Goal: Check status: Check status

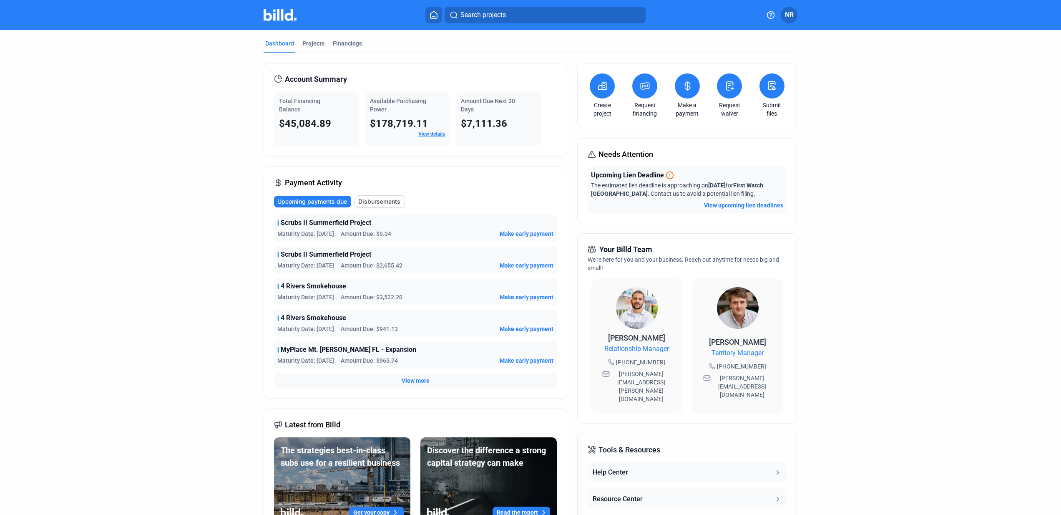
click at [414, 381] on span "View more" at bounding box center [416, 380] width 28 height 8
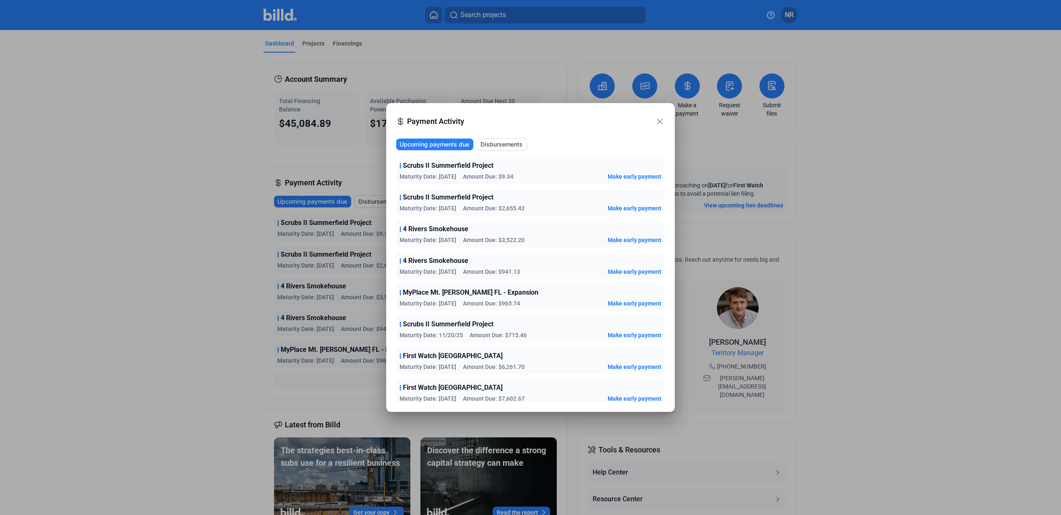
click at [351, 161] on div at bounding box center [530, 257] width 1061 height 515
click at [659, 121] on mat-icon "close" at bounding box center [660, 121] width 10 height 10
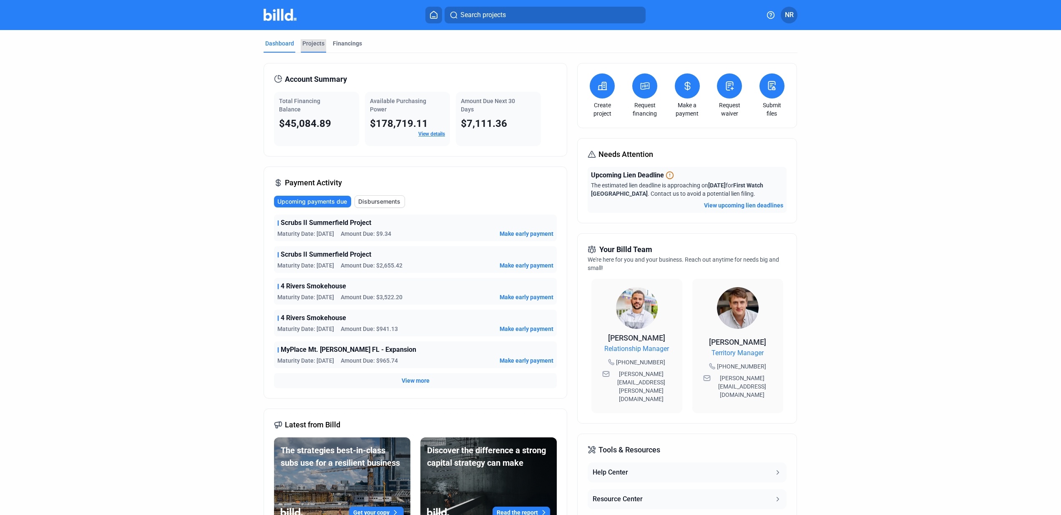
click at [302, 41] on div "Projects" at bounding box center [313, 43] width 22 height 8
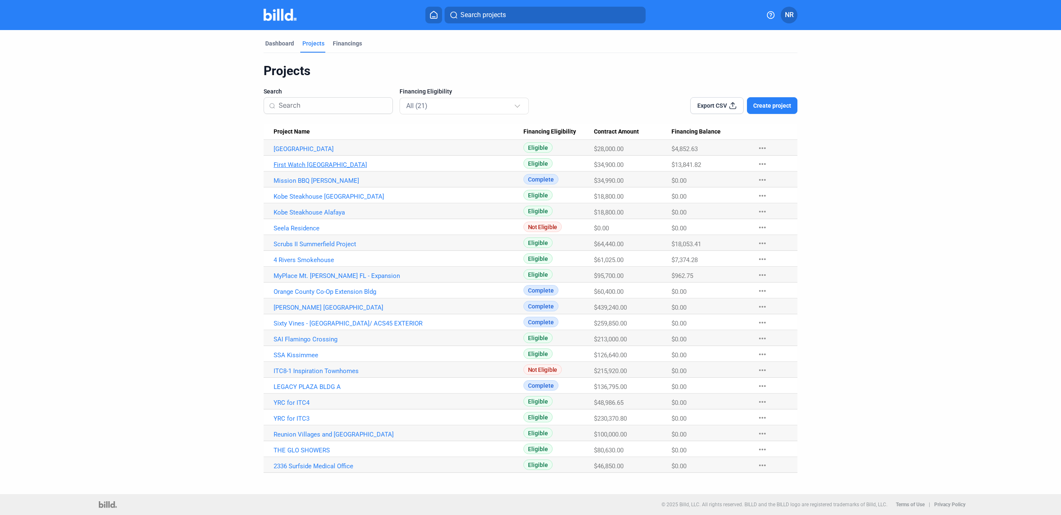
click at [344, 165] on link "First Watch [GEOGRAPHIC_DATA]" at bounding box center [399, 165] width 250 height 8
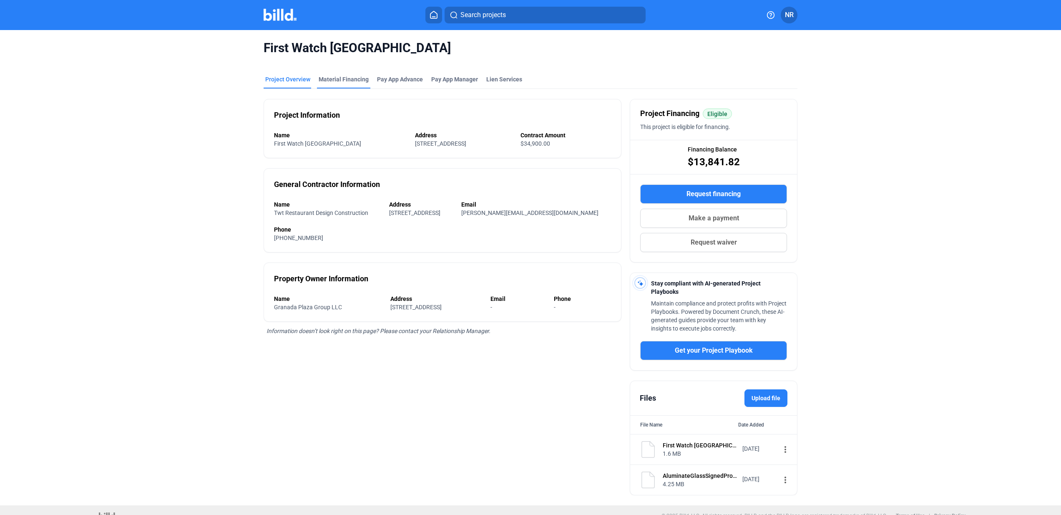
click at [350, 80] on div "Material Financing" at bounding box center [344, 79] width 50 height 8
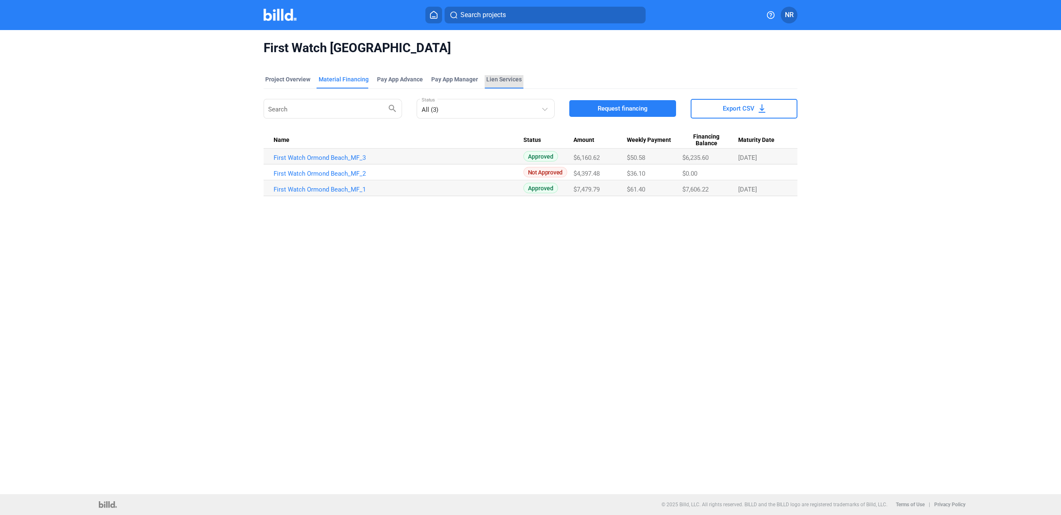
click at [498, 80] on div "Lien Services" at bounding box center [503, 79] width 35 height 8
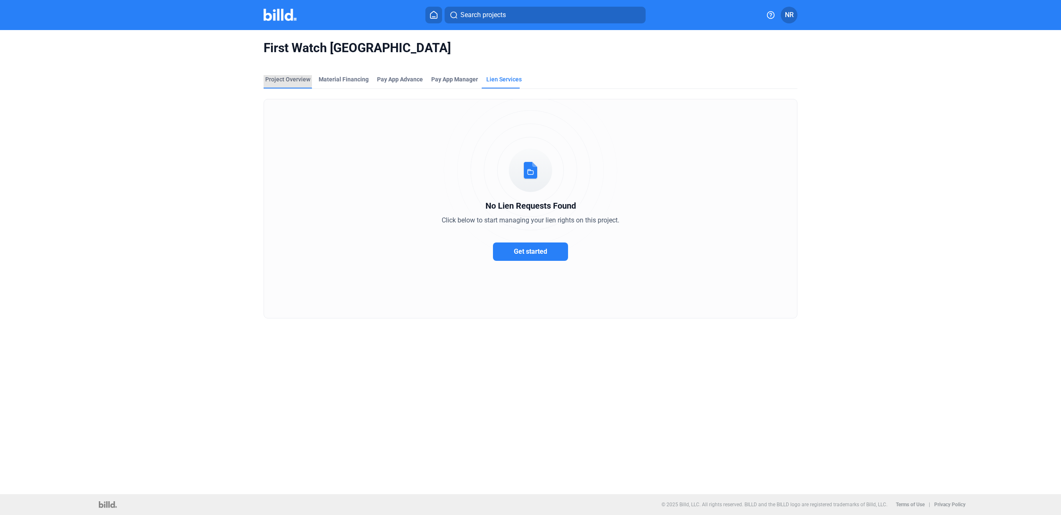
click at [276, 80] on div "Project Overview" at bounding box center [287, 79] width 45 height 8
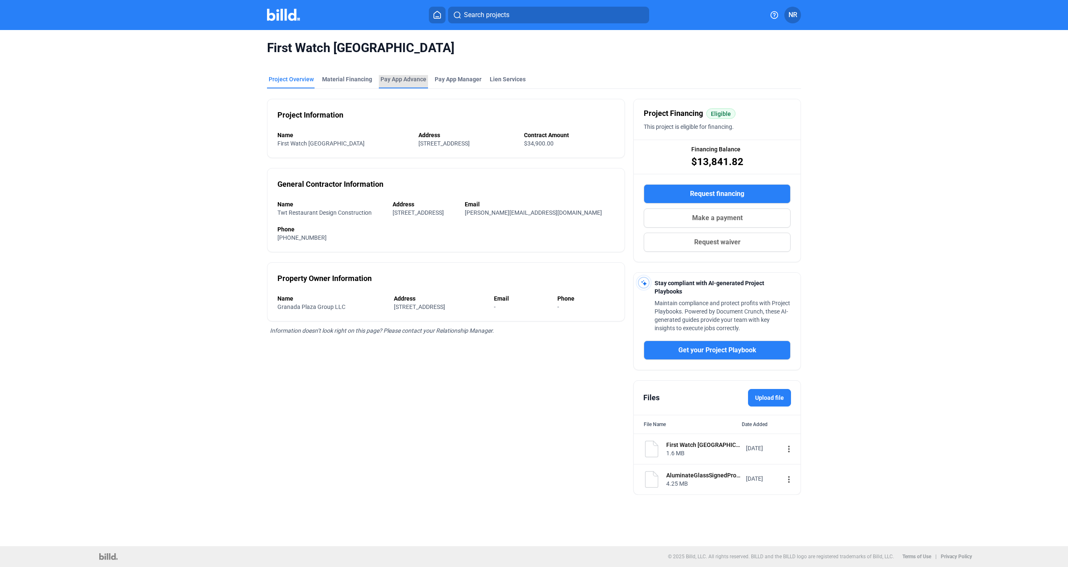
click at [384, 77] on div "Pay App Advance" at bounding box center [403, 79] width 46 height 8
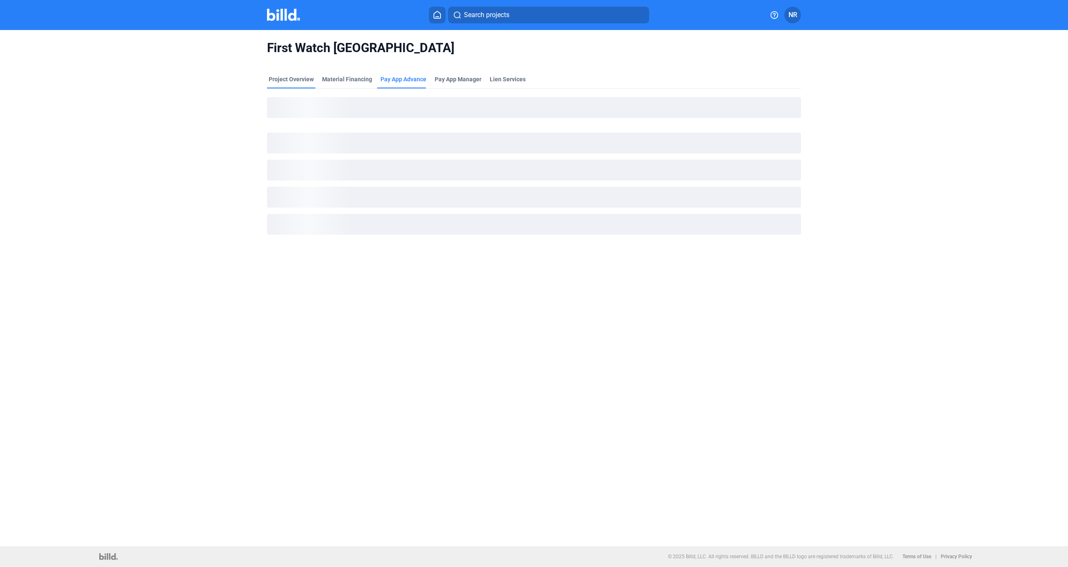
click at [297, 79] on div "Project Overview" at bounding box center [291, 79] width 45 height 8
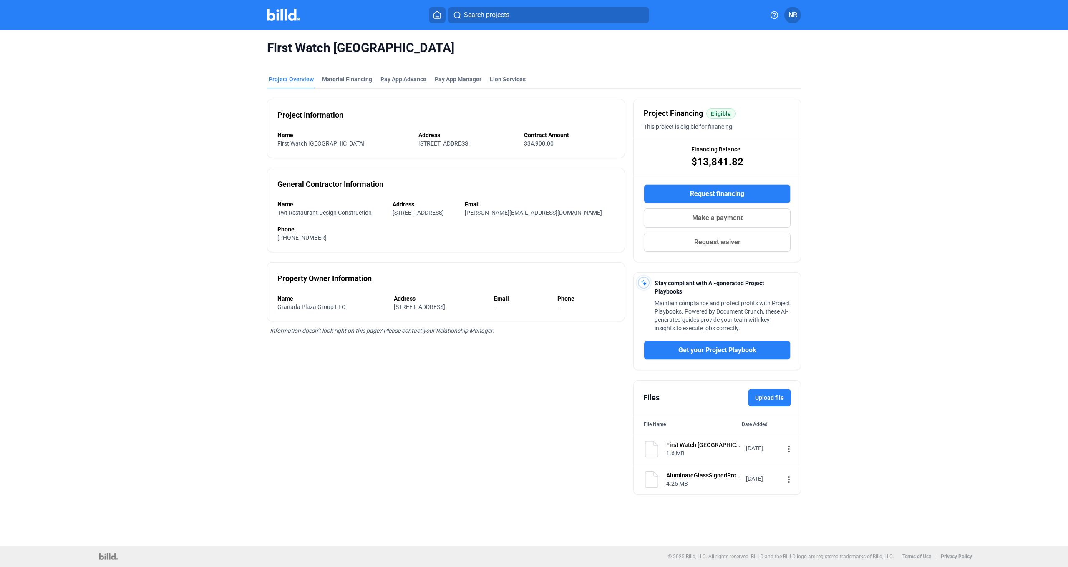
click at [798, 13] on button "NR" at bounding box center [792, 15] width 17 height 17
click at [508, 61] on div at bounding box center [534, 283] width 1068 height 567
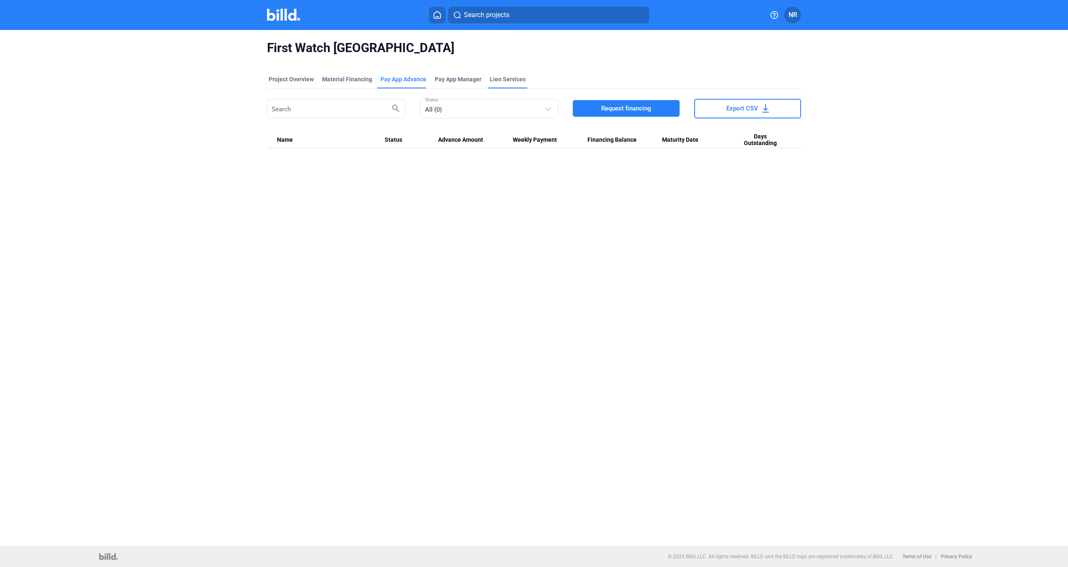
click at [505, 79] on div "Lien Services" at bounding box center [508, 79] width 36 height 8
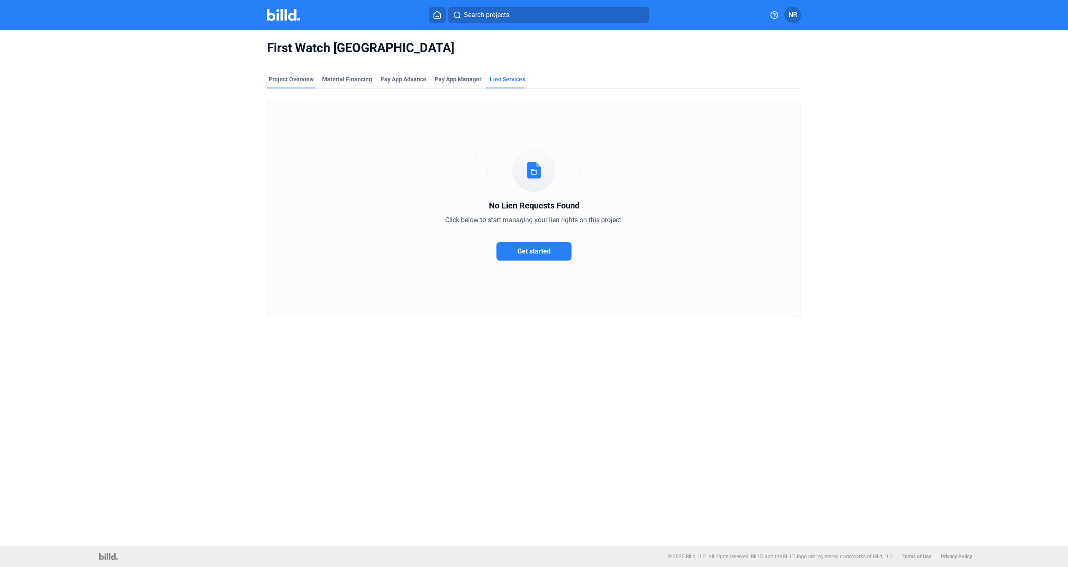
click at [302, 78] on div "Project Overview" at bounding box center [291, 79] width 45 height 8
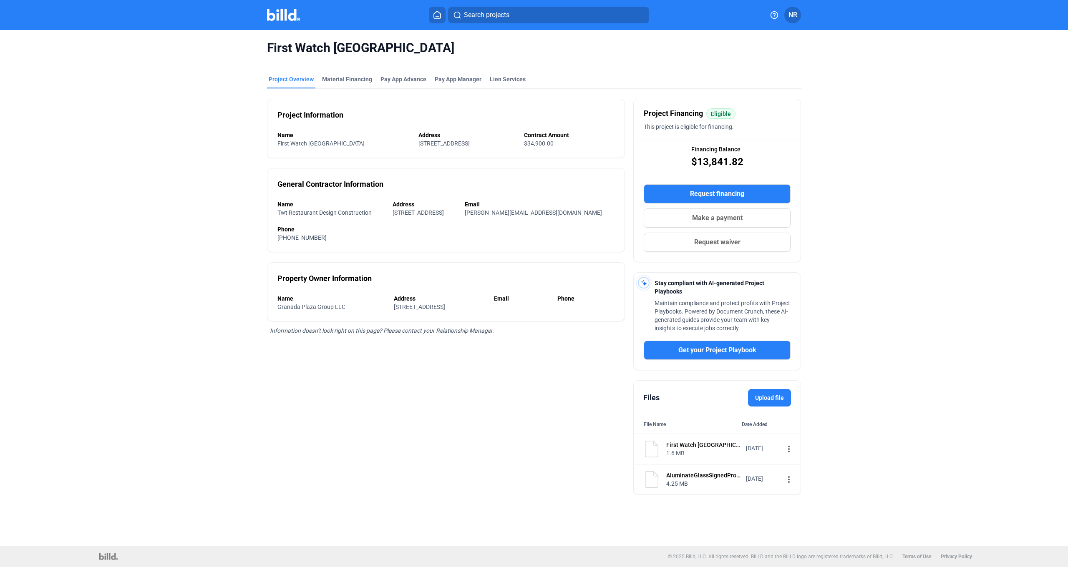
click at [303, 81] on div "Project Overview" at bounding box center [291, 79] width 45 height 8
click at [437, 18] on icon at bounding box center [437, 14] width 7 height 7
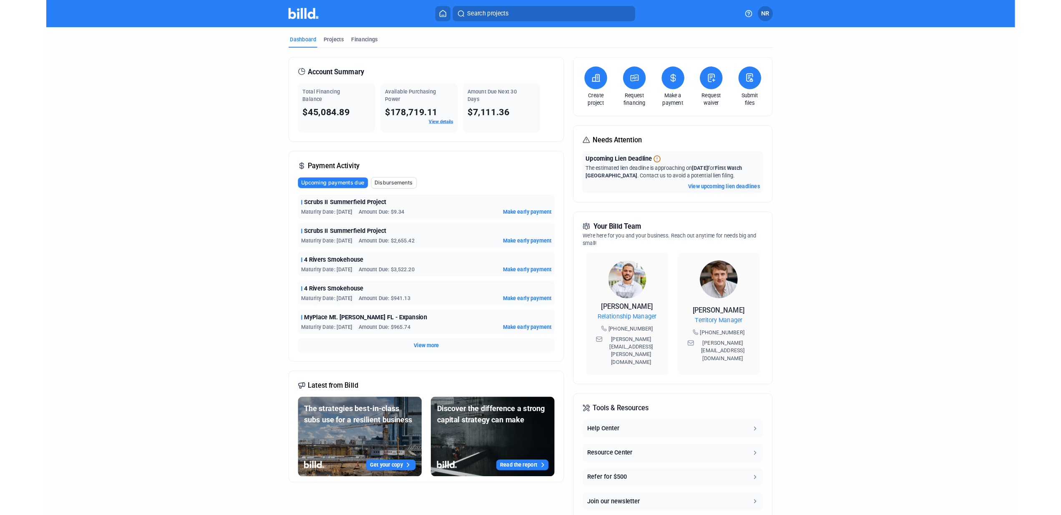
scroll to position [2, 0]
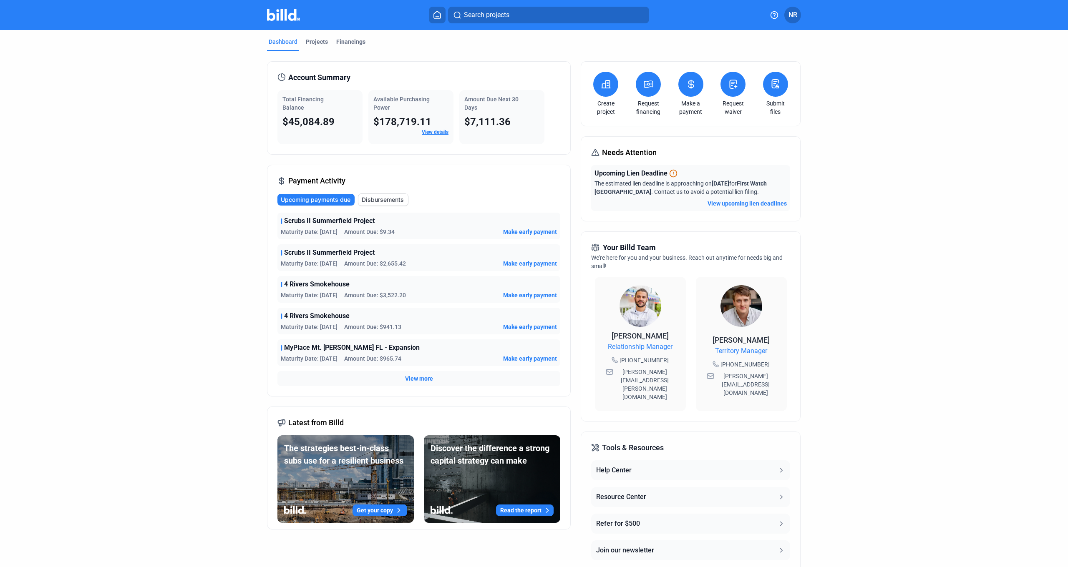
click at [742, 205] on button "View upcoming lien deadlines" at bounding box center [746, 203] width 79 height 8
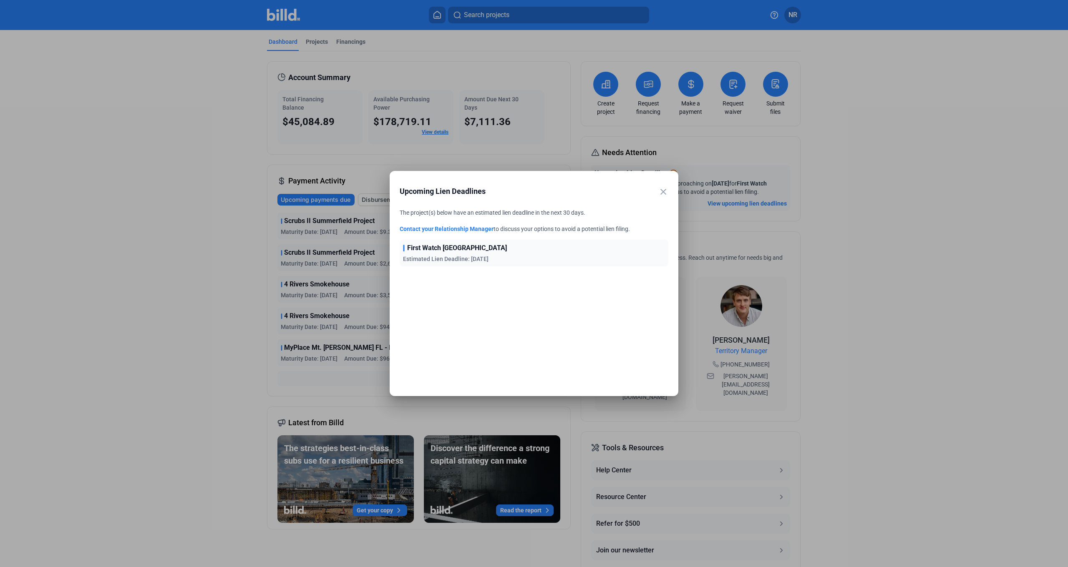
click at [666, 193] on mat-icon "close" at bounding box center [663, 192] width 10 height 10
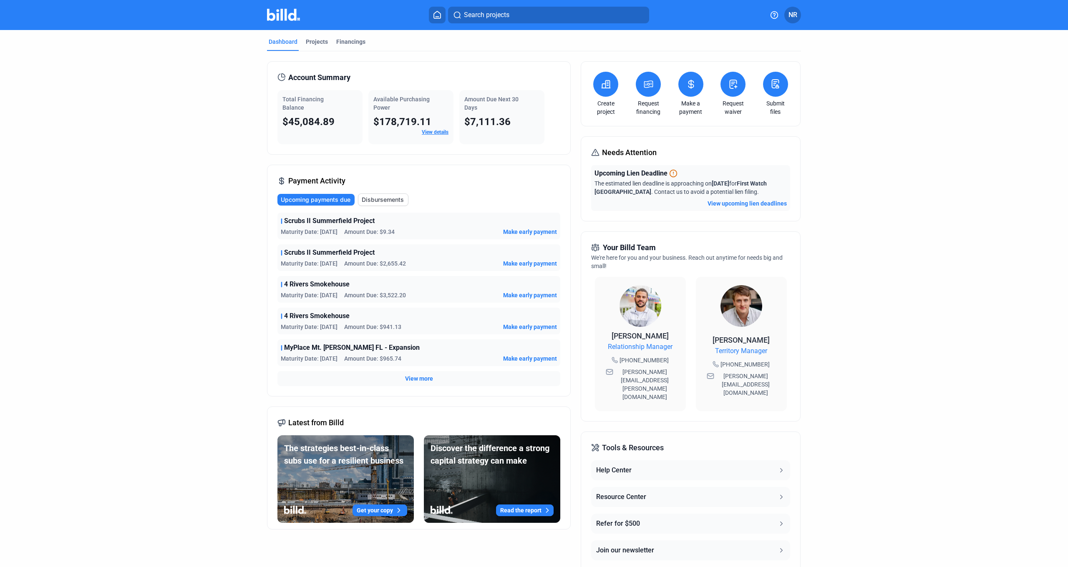
click at [732, 203] on button "View upcoming lien deadlines" at bounding box center [746, 203] width 79 height 8
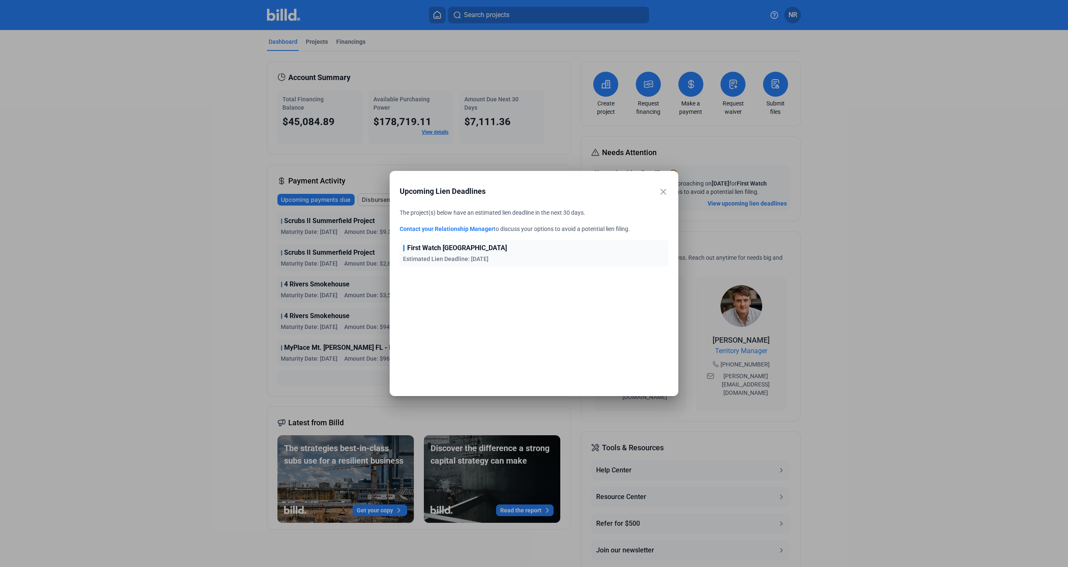
click at [662, 197] on div "close" at bounding box center [663, 193] width 10 height 12
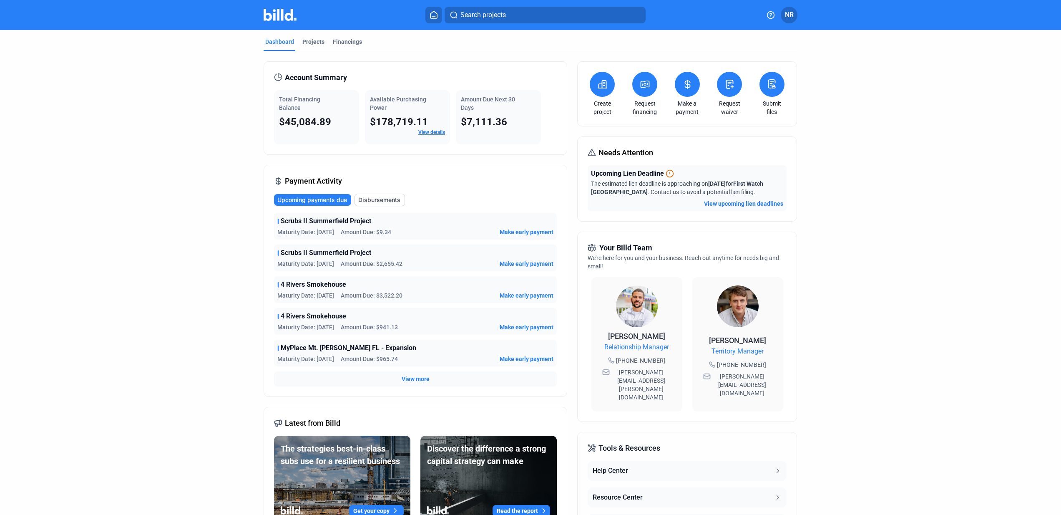
click at [417, 376] on span "View more" at bounding box center [416, 379] width 28 height 8
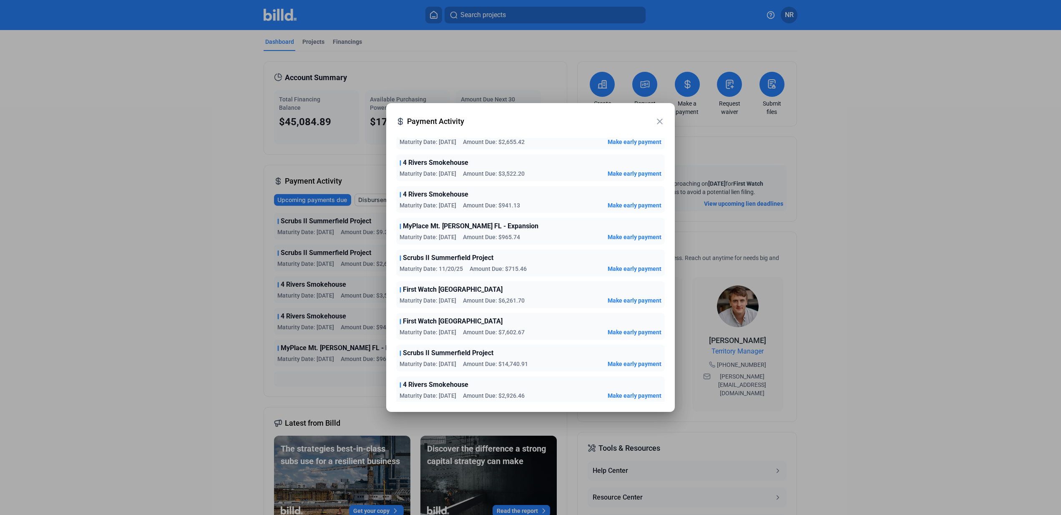
scroll to position [131, 0]
click at [661, 118] on mat-icon "close" at bounding box center [660, 121] width 10 height 10
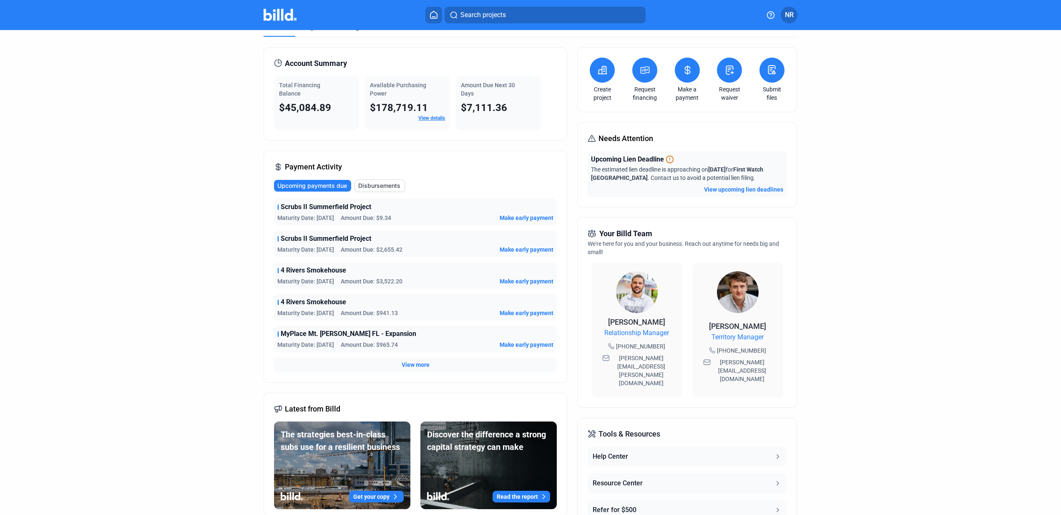
scroll to position [0, 0]
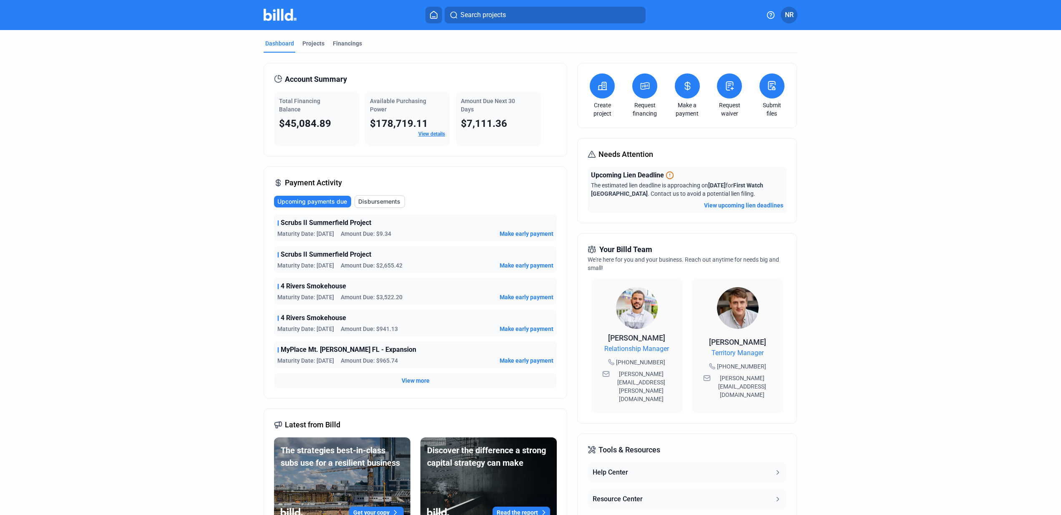
click at [408, 383] on span "View more" at bounding box center [416, 380] width 28 height 8
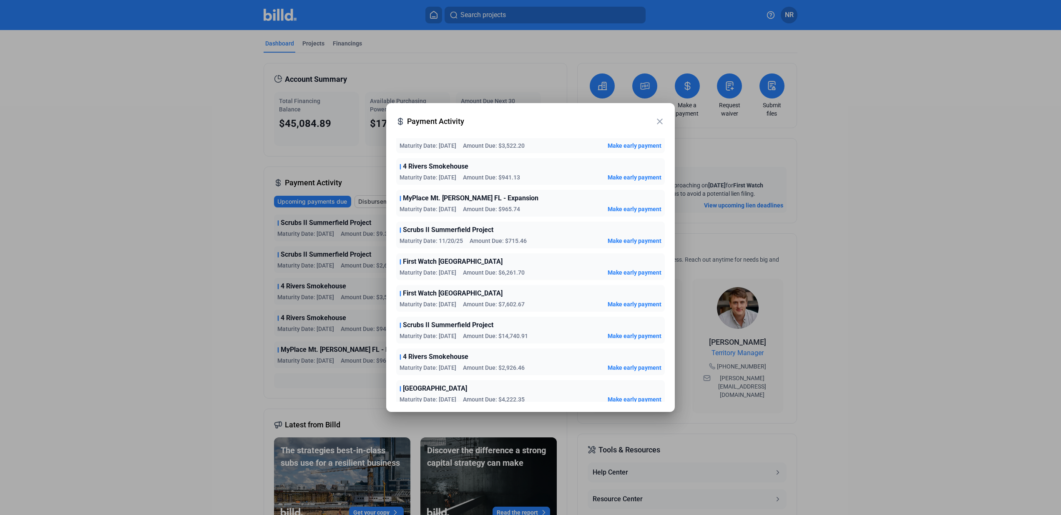
scroll to position [96, 0]
click at [658, 121] on mat-icon "close" at bounding box center [660, 121] width 10 height 10
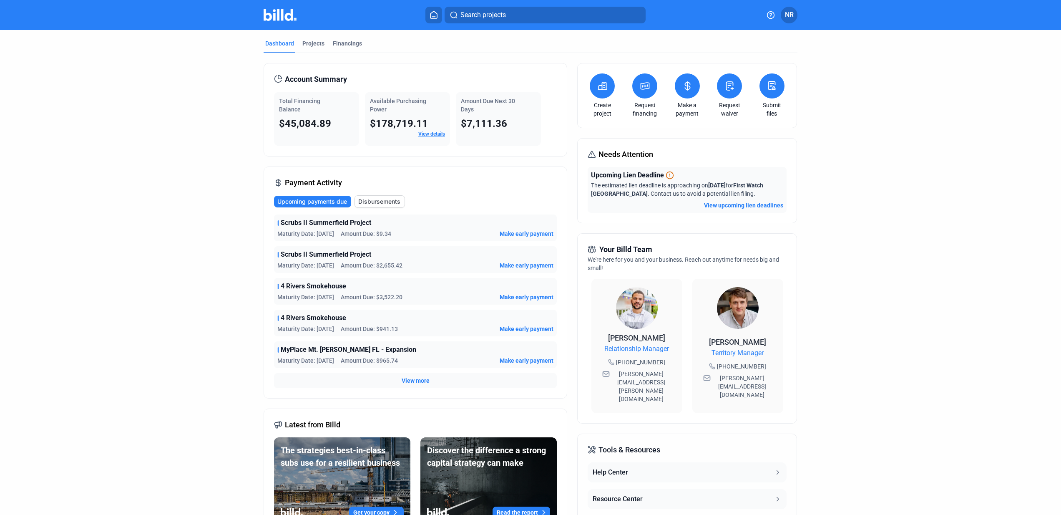
click at [414, 379] on span "View more" at bounding box center [416, 380] width 28 height 8
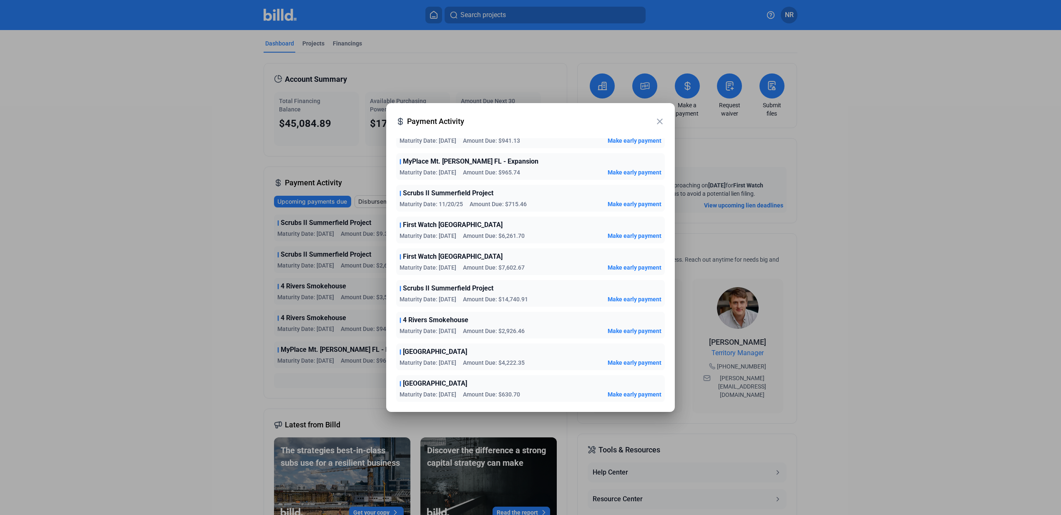
scroll to position [0, 0]
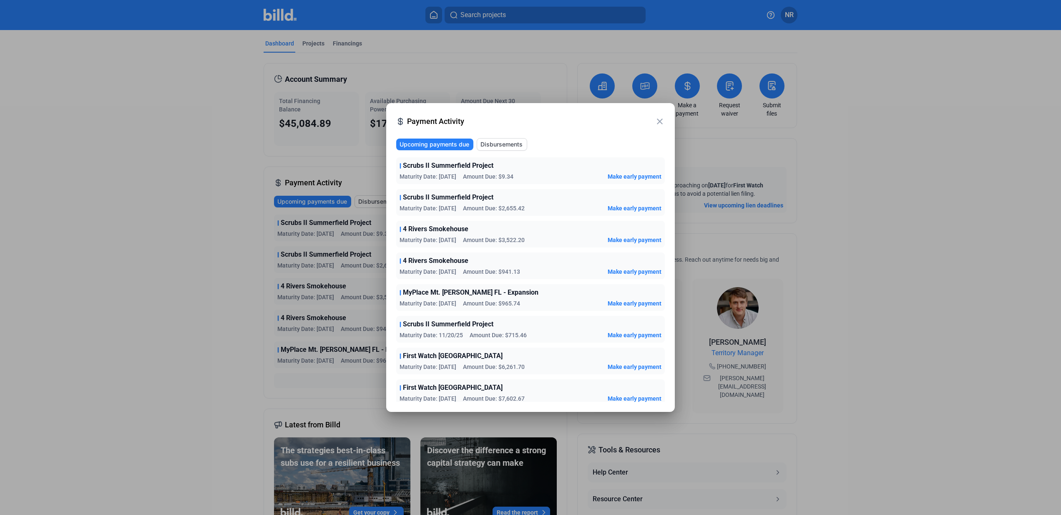
click at [578, 278] on div "4 Rivers Smokehouse Maturity Date: [DATE] Amount Due: $941.13 Make early payment" at bounding box center [530, 265] width 269 height 27
click at [660, 121] on mat-icon "close" at bounding box center [660, 121] width 10 height 10
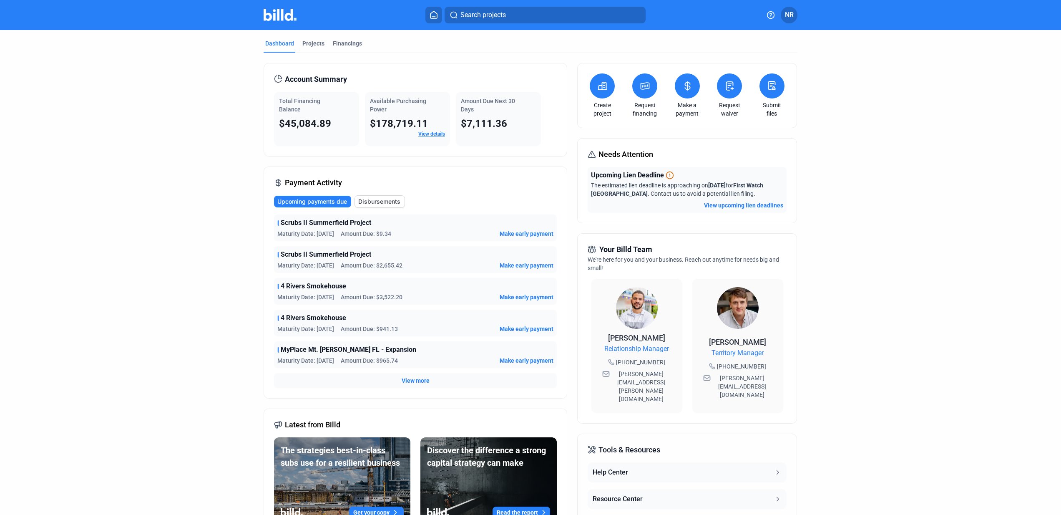
click at [499, 182] on div "Payment Activity Upcoming payments due Disbursements Scrubs II Summerfield Proj…" at bounding box center [416, 282] width 304 height 232
